Goal: Transaction & Acquisition: Purchase product/service

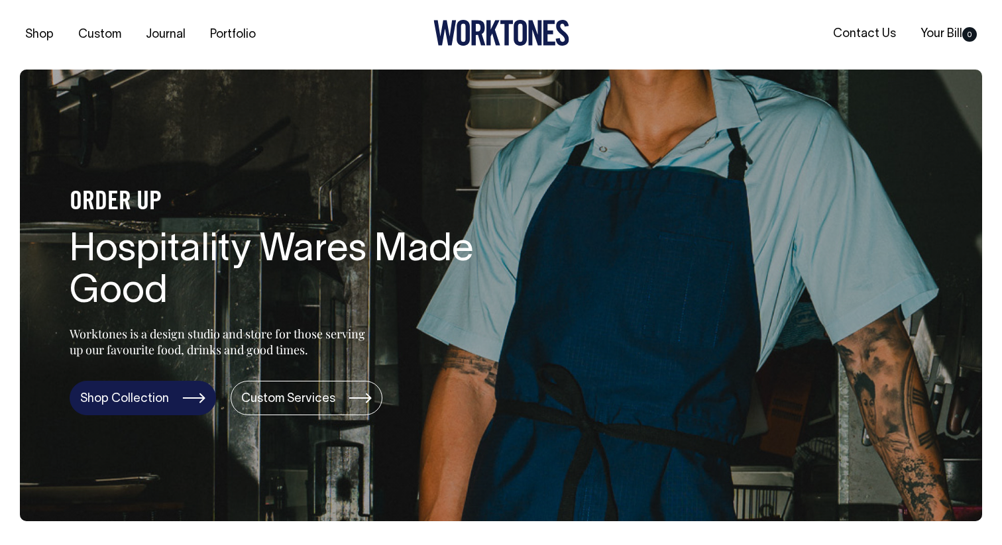
click at [155, 403] on link "Shop Collection" at bounding box center [143, 398] width 146 height 34
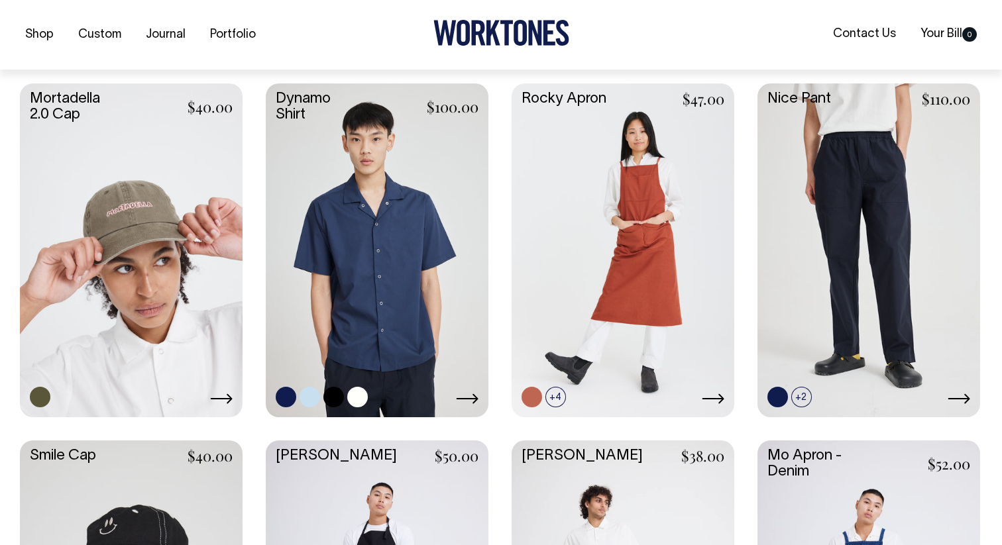
scroll to position [1023, 0]
click at [399, 213] on link at bounding box center [377, 248] width 223 height 331
click at [401, 229] on link at bounding box center [377, 248] width 223 height 331
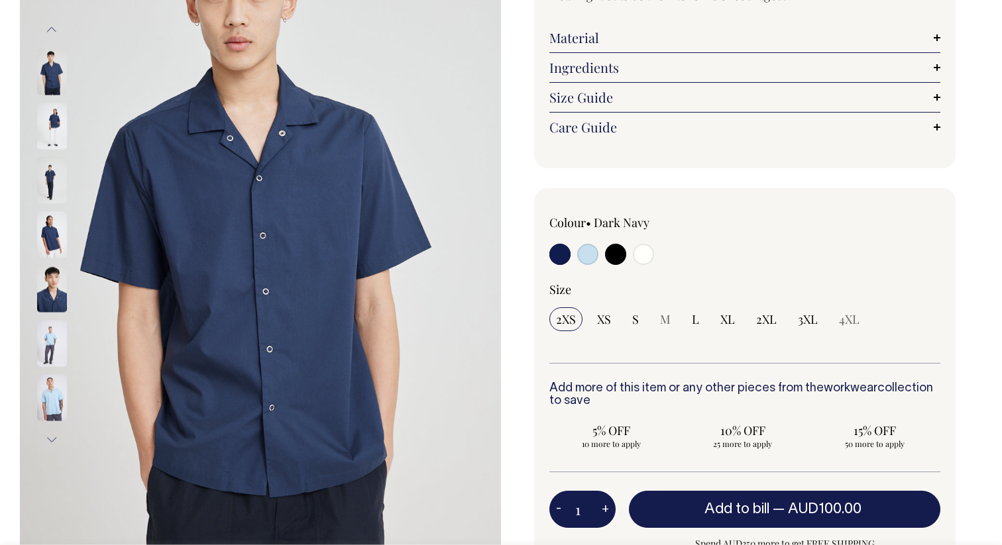
click at [646, 260] on input "radio" at bounding box center [643, 254] width 21 height 21
radio input "true"
select select "Off-White"
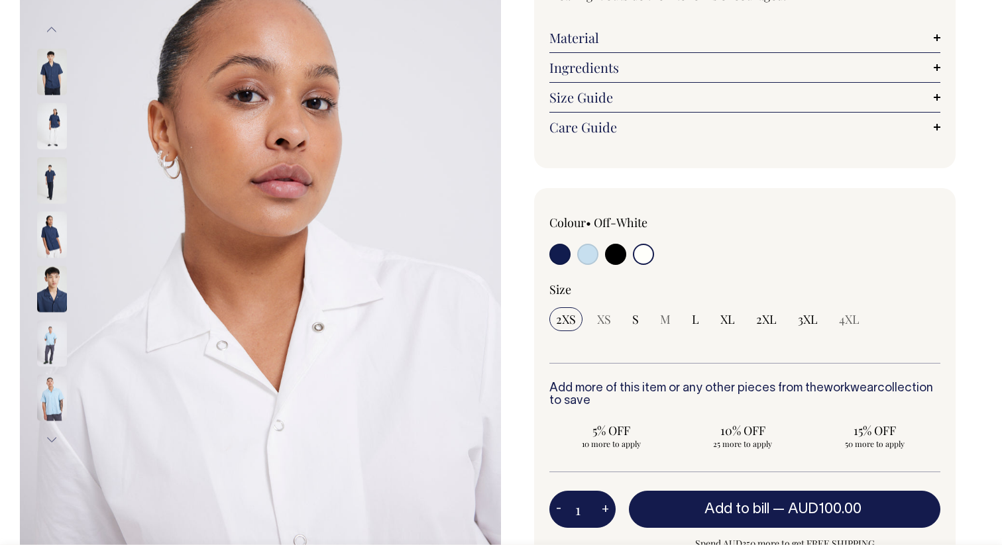
scroll to position [196, 0]
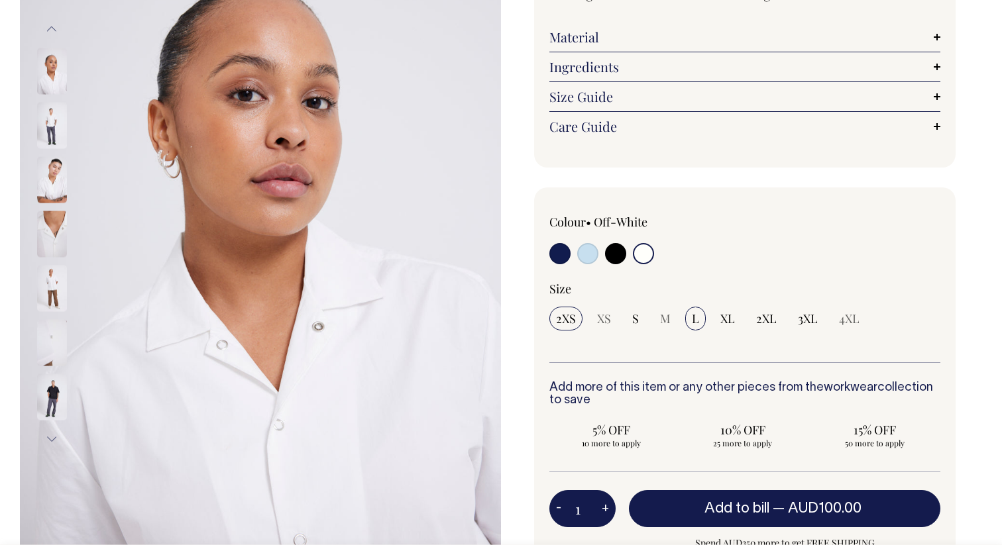
click at [700, 321] on input "L" at bounding box center [695, 319] width 21 height 24
radio input "true"
select select "L"
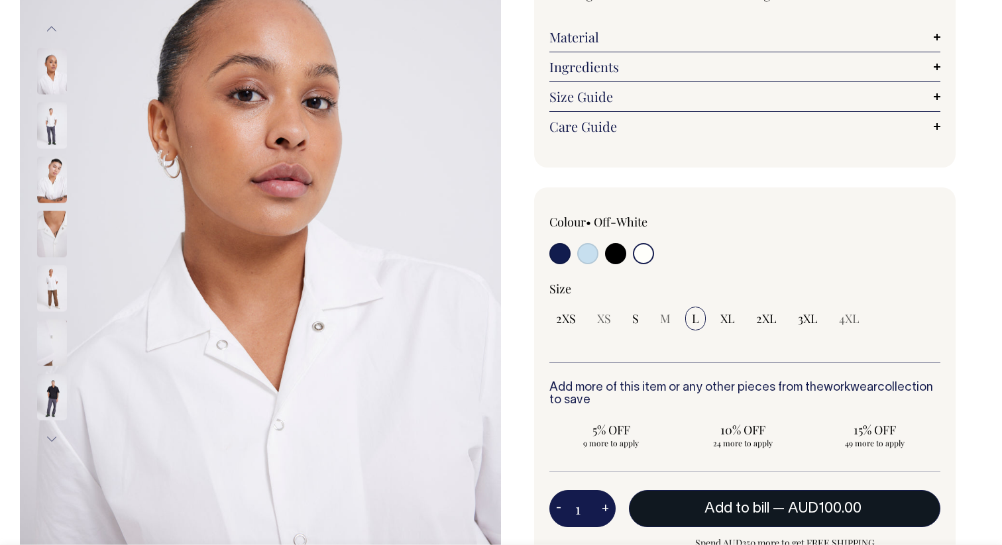
click at [760, 507] on span "Add to bill" at bounding box center [736, 508] width 65 height 13
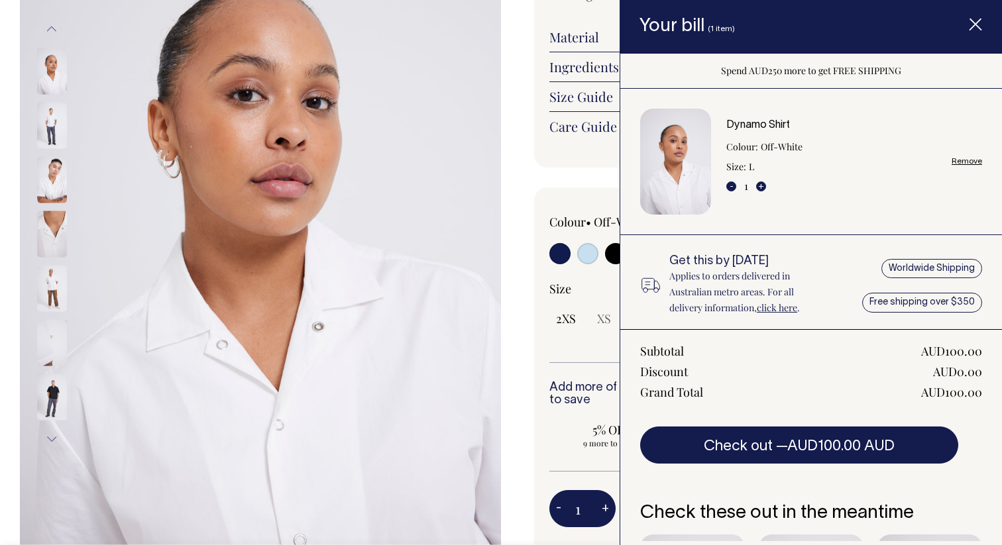
click at [976, 21] on icon "Item added to your cart" at bounding box center [975, 25] width 13 height 13
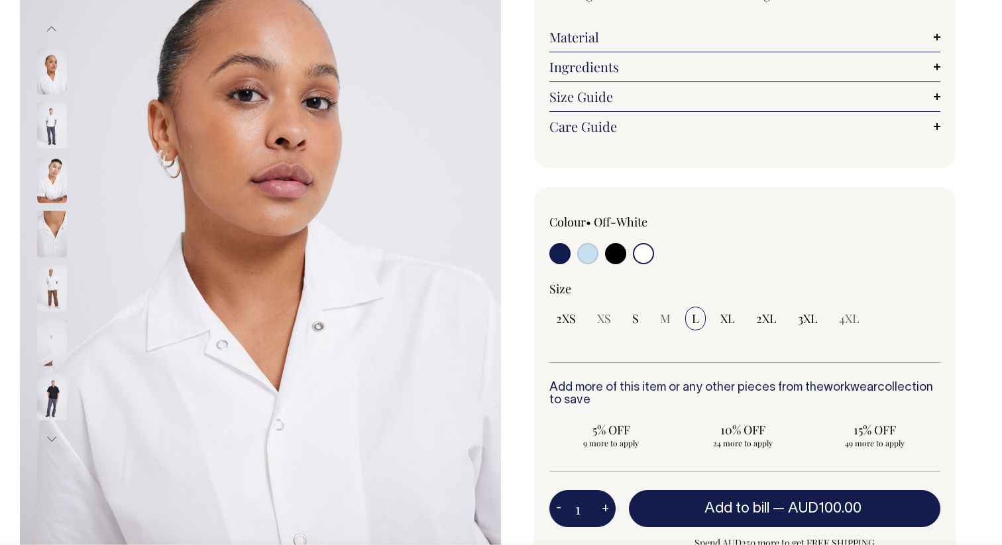
click at [578, 253] on input "radio" at bounding box center [587, 253] width 21 height 21
radio input "true"
select select "True Blue"
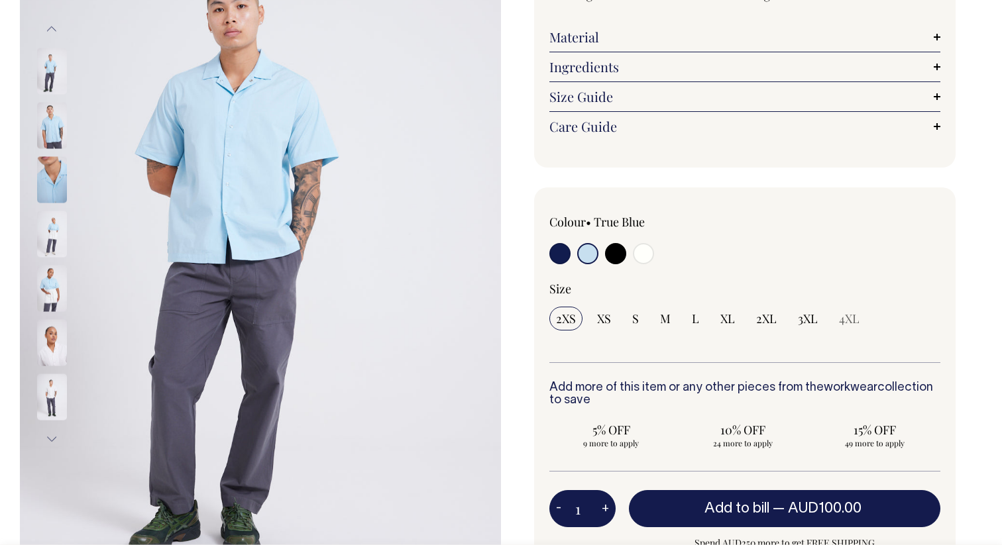
click at [610, 253] on input "radio" at bounding box center [615, 253] width 21 height 21
radio input "true"
select select "Black"
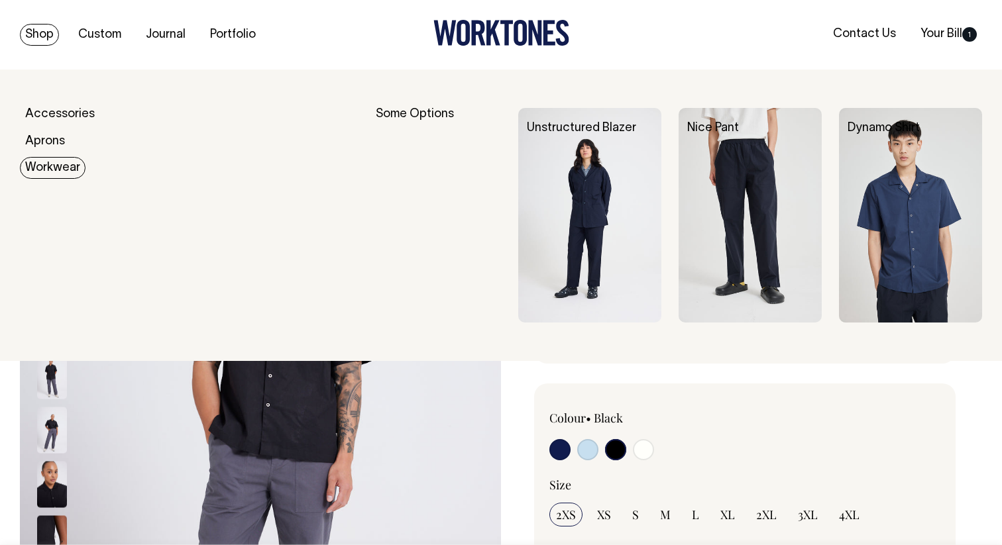
click at [607, 188] on img at bounding box center [589, 215] width 143 height 215
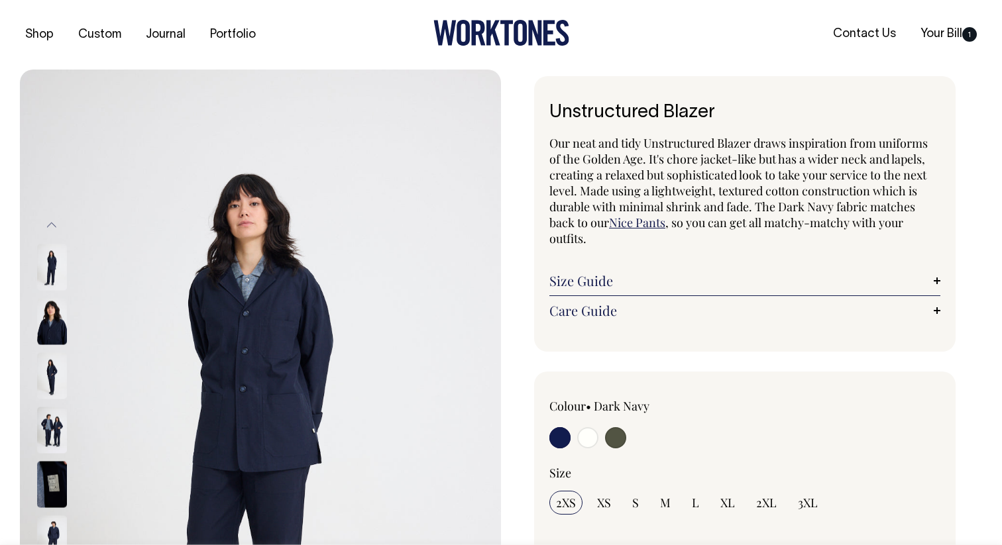
click at [621, 439] on input "radio" at bounding box center [615, 437] width 21 height 21
radio input "true"
select select "Olive"
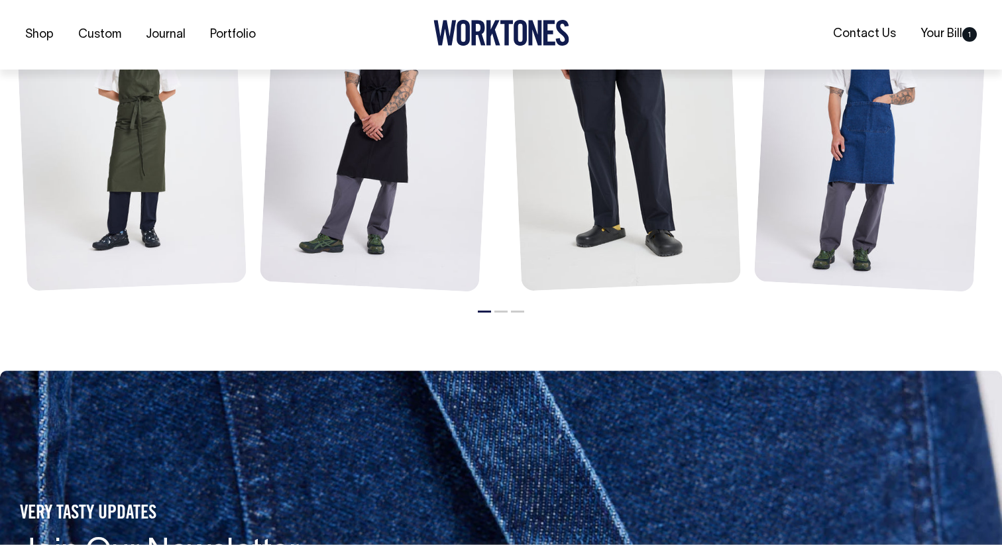
scroll to position [1699, 0]
